Goal: Download file/media

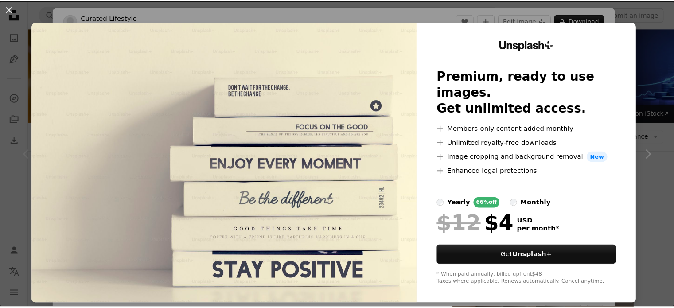
scroll to position [168, 0]
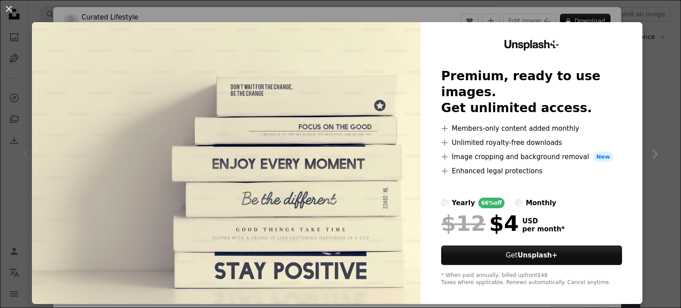
click at [642, 31] on div "An X shape Unsplash+ Premium, ready to use images. Get unlimited access. A plus…" at bounding box center [340, 154] width 681 height 308
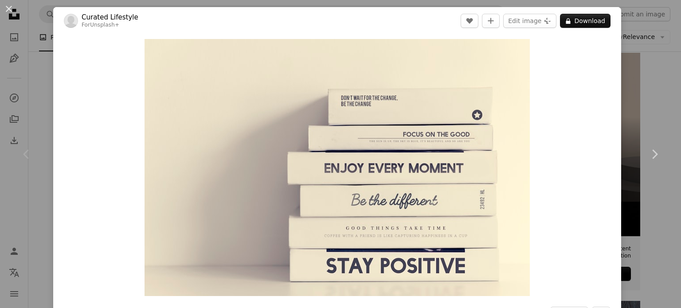
click at [642, 31] on div "An X shape Chevron left Chevron right Curated Lifestyle For Unsplash+ A heart A…" at bounding box center [340, 154] width 681 height 308
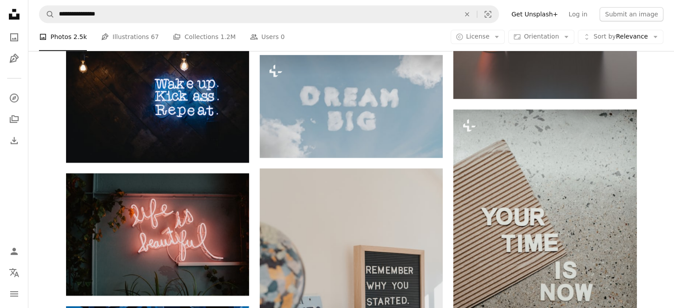
scroll to position [728, 0]
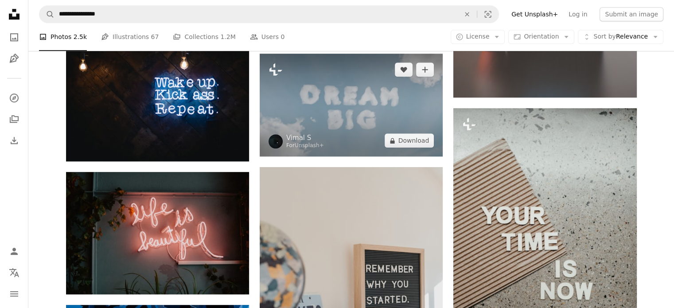
click at [349, 117] on img at bounding box center [351, 105] width 183 height 103
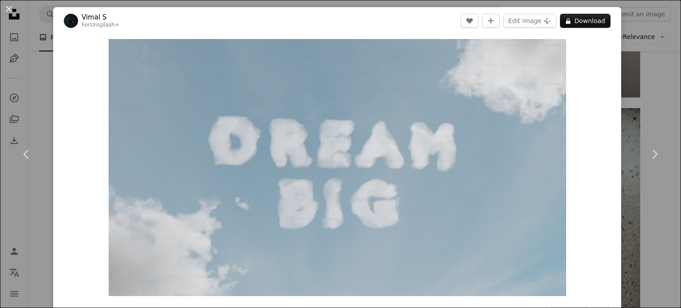
click at [638, 78] on div "An X shape Chevron left Chevron right [PERSON_NAME] S For Unsplash+ A heart A p…" at bounding box center [340, 154] width 681 height 308
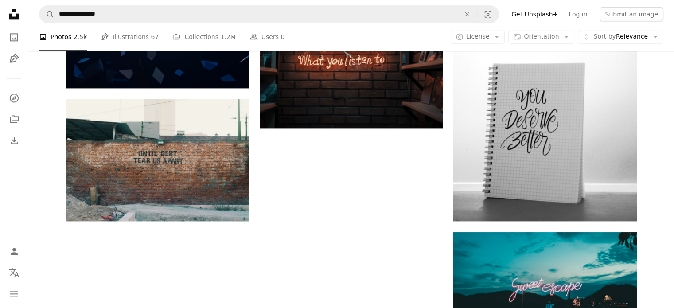
scroll to position [1172, 0]
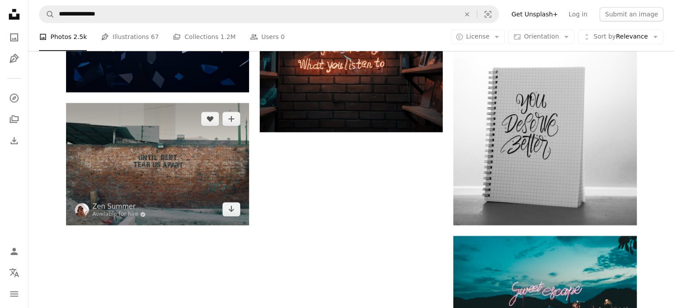
click at [208, 161] on img at bounding box center [157, 164] width 183 height 122
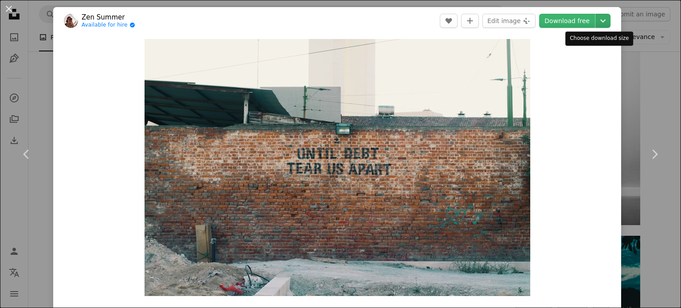
click at [600, 19] on icon "Chevron down" at bounding box center [603, 21] width 14 height 11
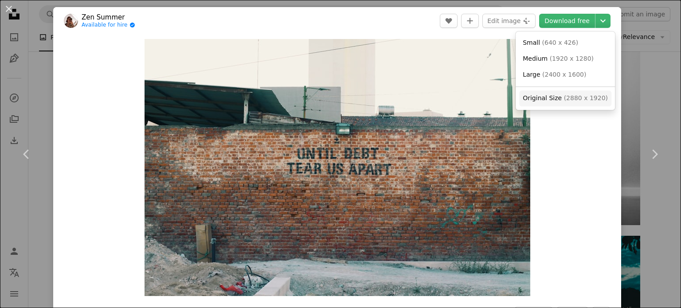
click at [533, 97] on span "Original Size" at bounding box center [542, 97] width 39 height 7
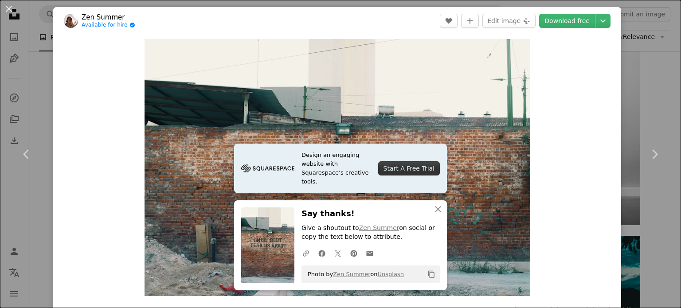
click at [635, 60] on div "An X shape Chevron left Chevron right Design an engaging website with Squarespa…" at bounding box center [340, 154] width 681 height 308
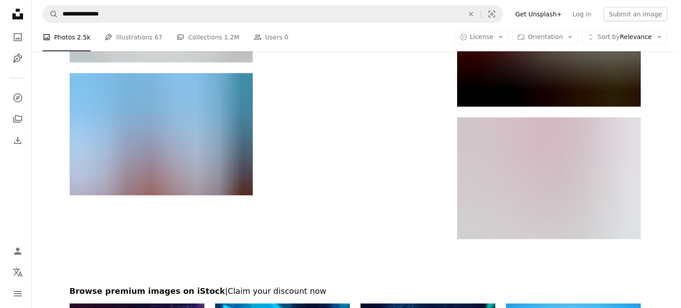
scroll to position [2398, 0]
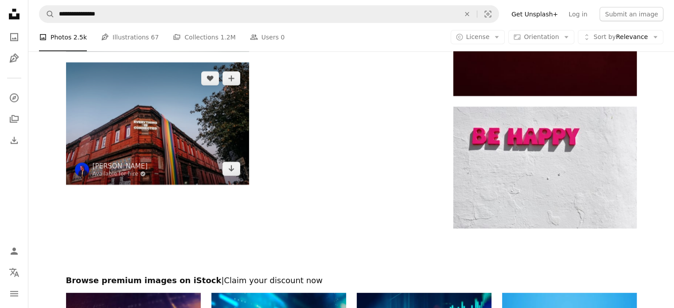
click at [228, 129] on img at bounding box center [157, 124] width 183 height 122
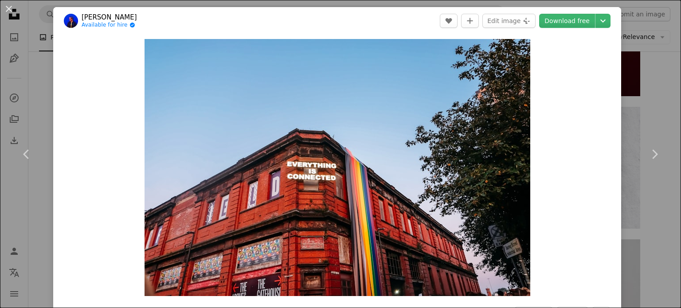
click at [660, 58] on div "An X shape Chevron left Chevron right [PERSON_NAME] Available for hire A checkm…" at bounding box center [340, 154] width 681 height 308
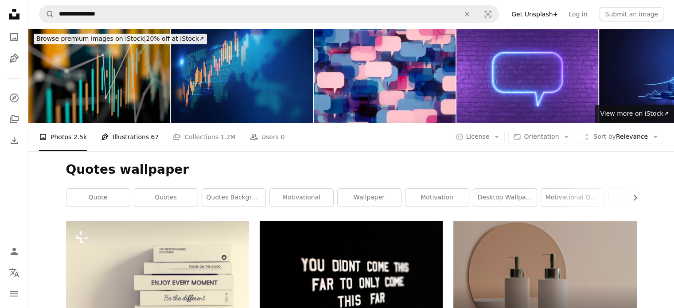
click at [128, 141] on link "Pen Tool Illustrations 67" at bounding box center [130, 137] width 58 height 28
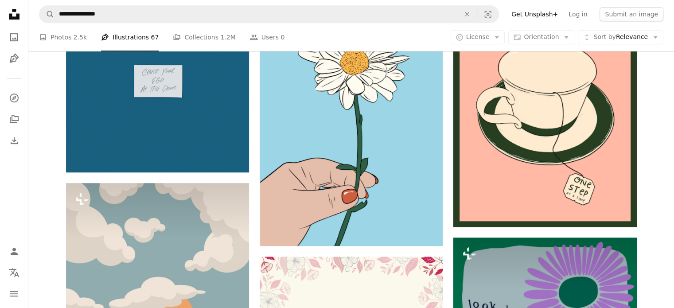
scroll to position [401, 0]
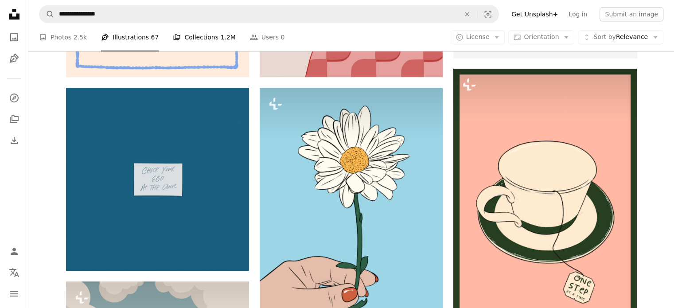
click at [188, 34] on link "A stack of folders Collections 1.2M" at bounding box center [204, 37] width 63 height 28
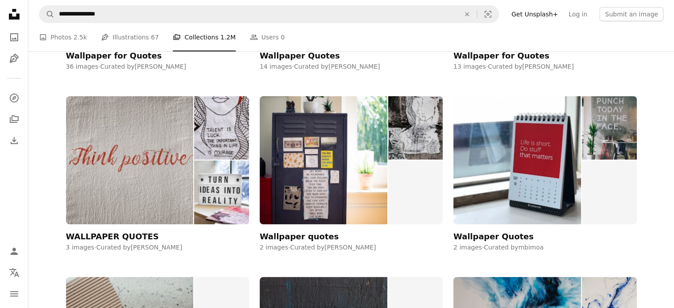
scroll to position [138, 0]
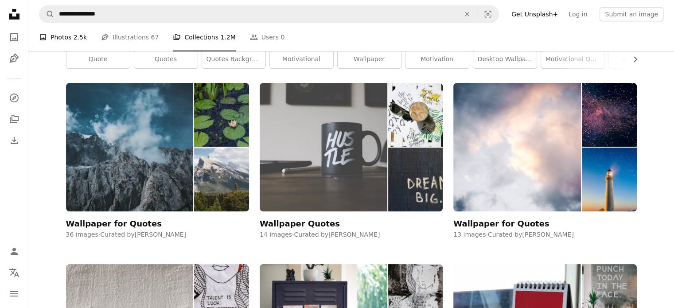
click at [62, 39] on link "A photo Photos 2.5k" at bounding box center [63, 37] width 48 height 28
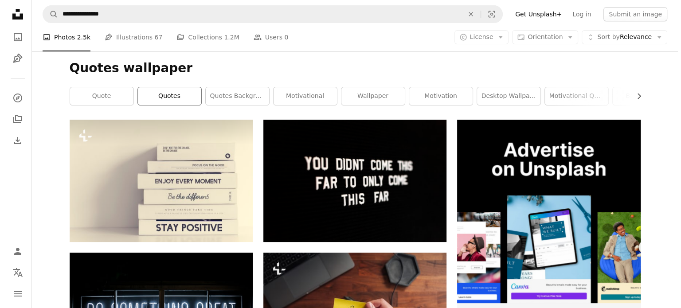
scroll to position [117, 0]
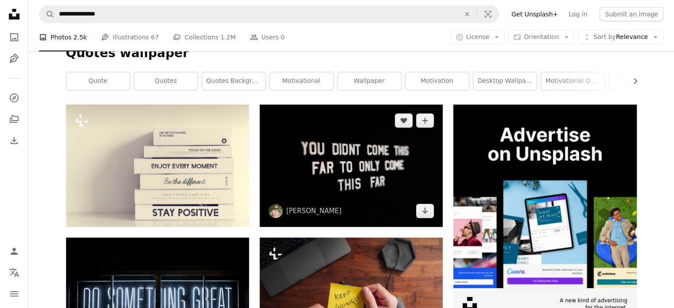
click at [321, 173] on img at bounding box center [351, 166] width 183 height 122
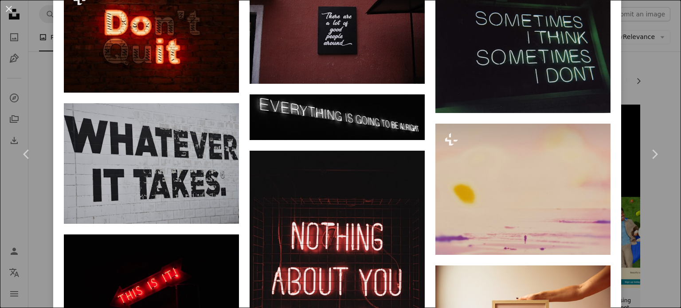
scroll to position [1147, 0]
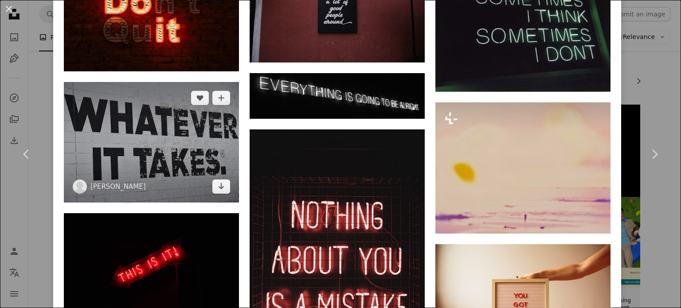
click at [200, 164] on img at bounding box center [151, 142] width 175 height 121
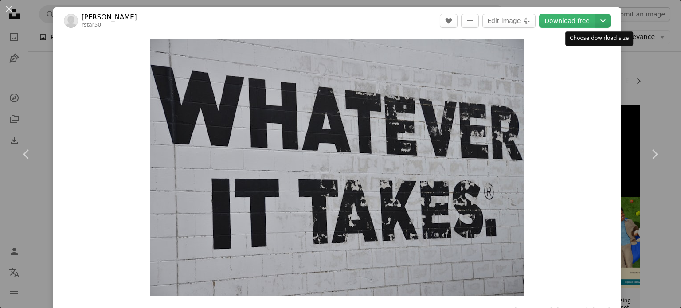
click at [596, 17] on icon "Chevron down" at bounding box center [603, 21] width 14 height 11
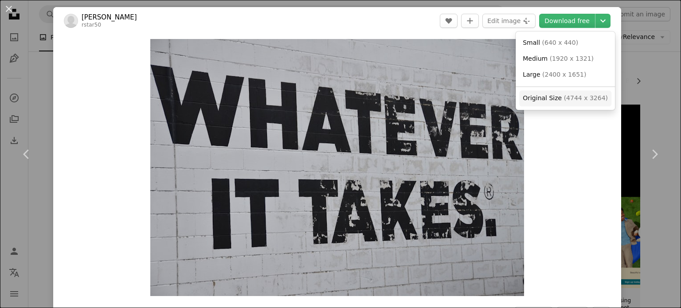
click at [550, 97] on span "Original Size" at bounding box center [542, 97] width 39 height 7
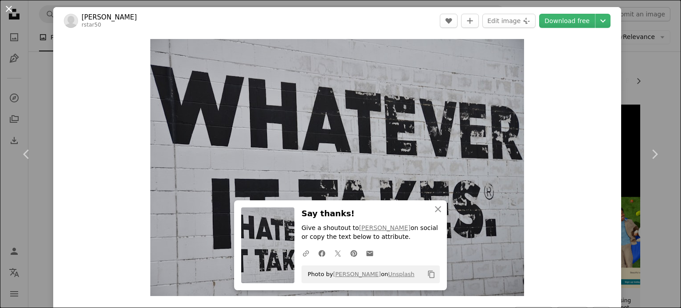
click at [8, 12] on button "An X shape" at bounding box center [9, 9] width 11 height 11
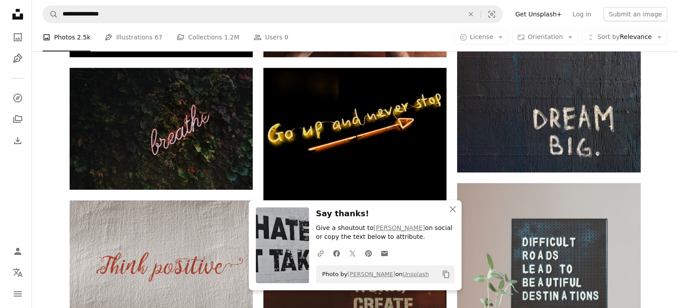
scroll to position [420, 0]
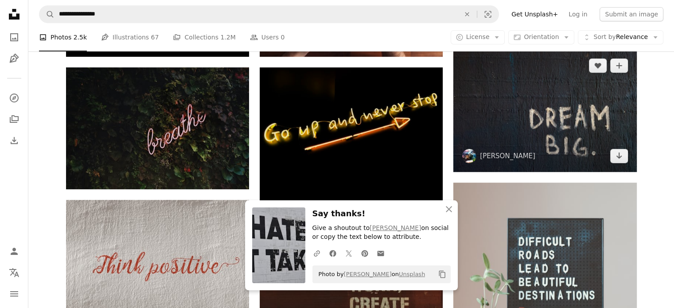
click at [504, 129] on img at bounding box center [545, 111] width 183 height 122
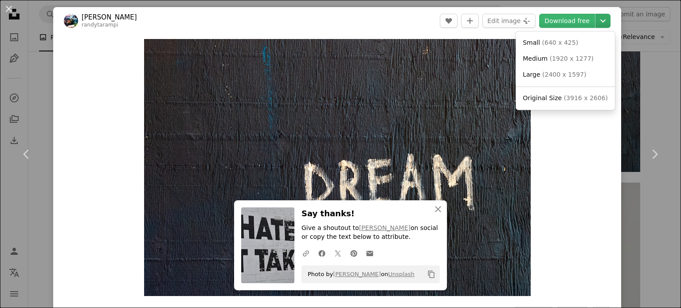
click at [596, 23] on icon "Chevron down" at bounding box center [603, 21] width 14 height 11
click at [536, 106] on link "Original Size ( 3916 x 2606 )" at bounding box center [565, 98] width 92 height 16
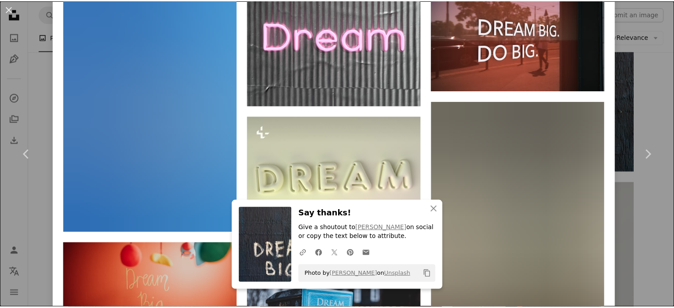
scroll to position [796, 0]
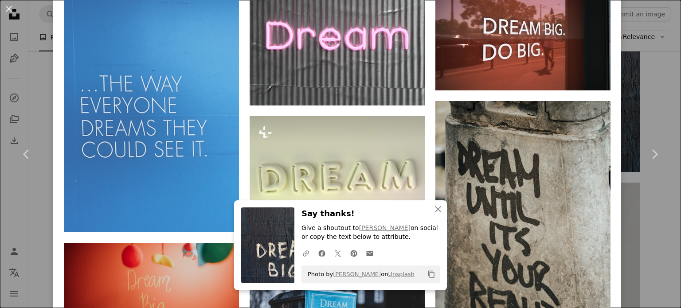
click at [658, 94] on div "An X shape Chevron left Chevron right An X shape Close Say thanks! Give a shout…" at bounding box center [340, 154] width 681 height 308
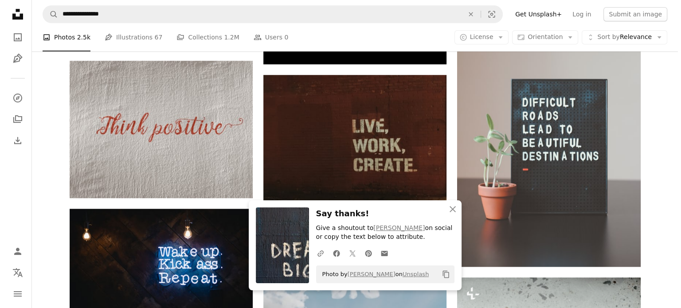
scroll to position [560, 0]
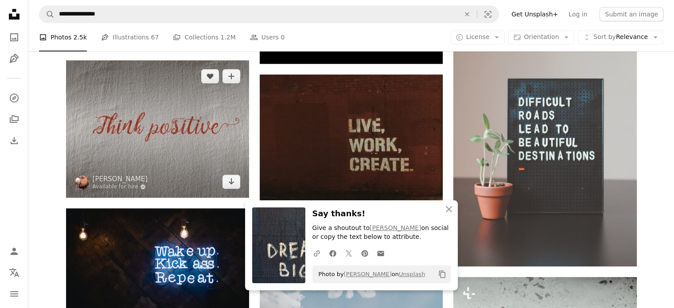
click at [221, 141] on img at bounding box center [157, 128] width 183 height 137
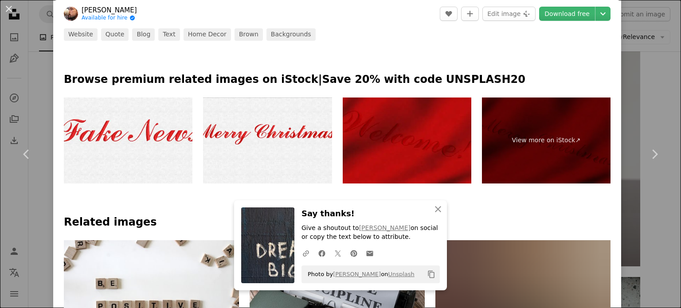
scroll to position [395, 0]
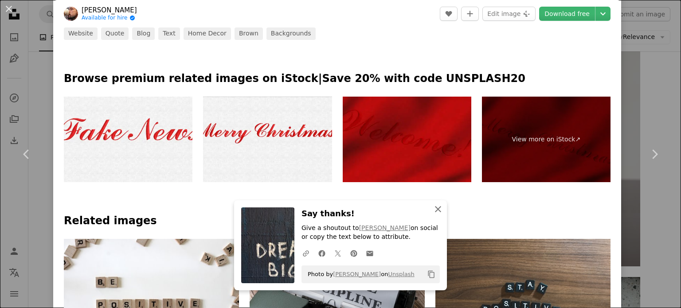
click at [434, 213] on icon "An X shape" at bounding box center [438, 209] width 11 height 11
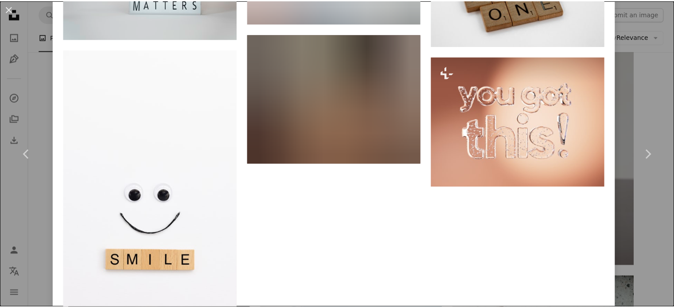
scroll to position [1370, 0]
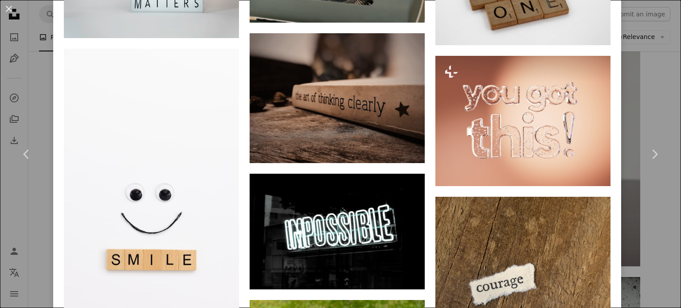
click at [30, 216] on div "An X shape Chevron left Chevron right [PERSON_NAME] Available for hire A checkm…" at bounding box center [340, 154] width 681 height 308
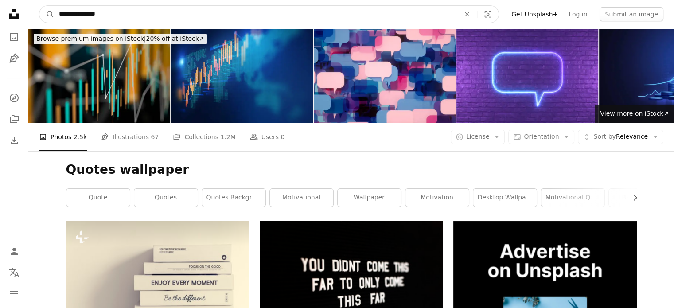
click at [156, 16] on input "**********" at bounding box center [256, 14] width 403 height 17
type input "**********"
click button "A magnifying glass" at bounding box center [46, 14] width 15 height 17
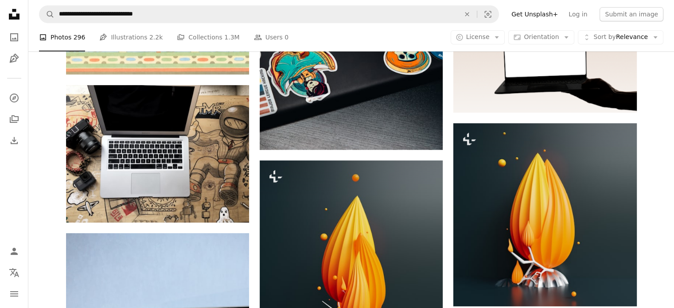
scroll to position [461, 0]
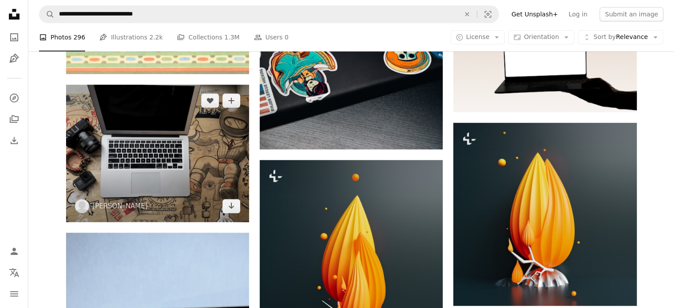
click at [137, 186] on img at bounding box center [157, 153] width 183 height 137
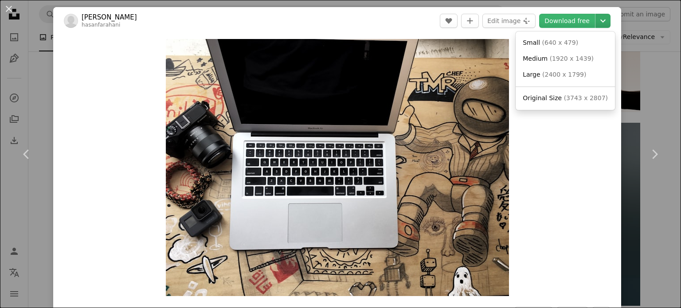
click at [598, 22] on icon "Chevron down" at bounding box center [603, 21] width 14 height 11
click at [544, 102] on span "Original Size ( 3743 x 2807 )" at bounding box center [565, 98] width 85 height 9
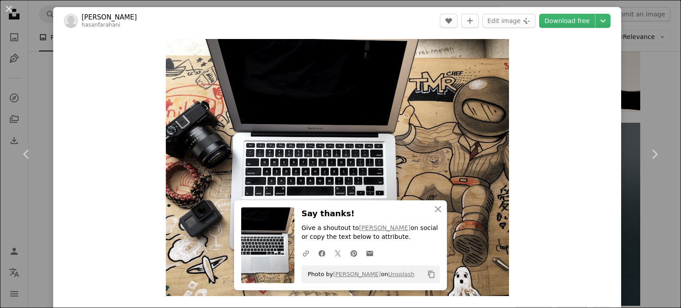
click at [633, 86] on div "An X shape Chevron left Chevron right An X shape Close Say thanks! Give a shout…" at bounding box center [340, 154] width 681 height 308
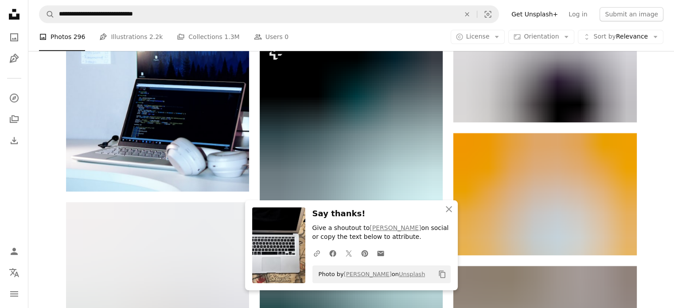
scroll to position [780, 0]
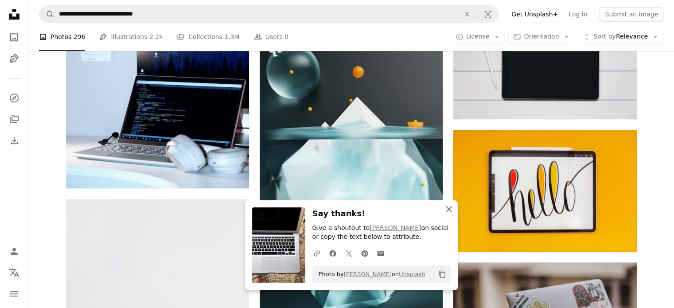
click at [450, 209] on icon "An X shape" at bounding box center [449, 209] width 11 height 11
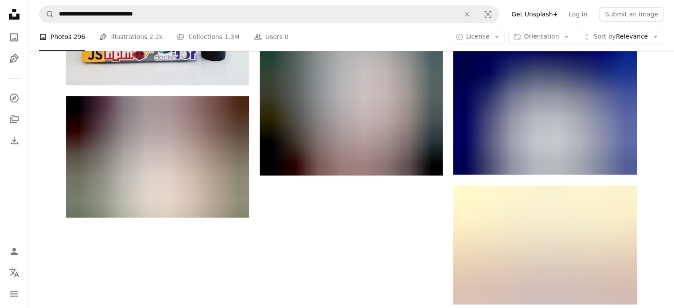
scroll to position [1139, 0]
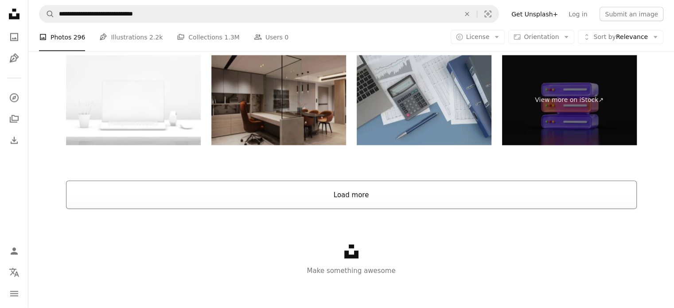
click at [399, 192] on button "Load more" at bounding box center [351, 195] width 571 height 28
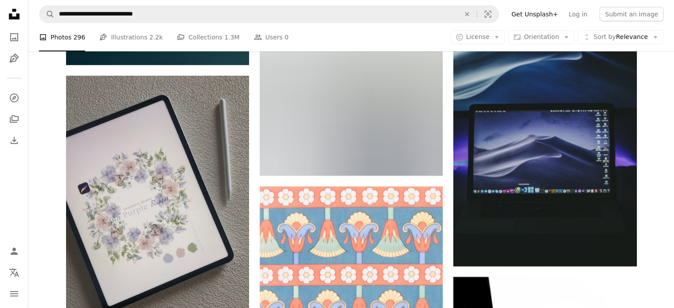
scroll to position [2937, 0]
